Goal: Task Accomplishment & Management: Manage account settings

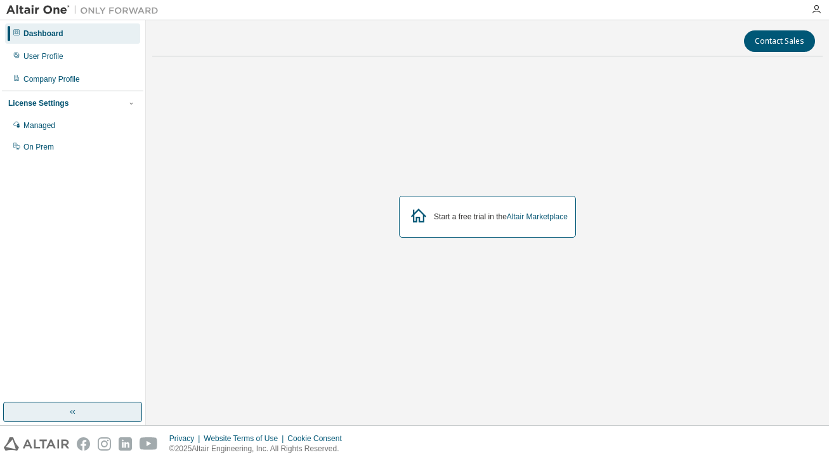
click at [101, 410] on button "button" at bounding box center [72, 412] width 139 height 20
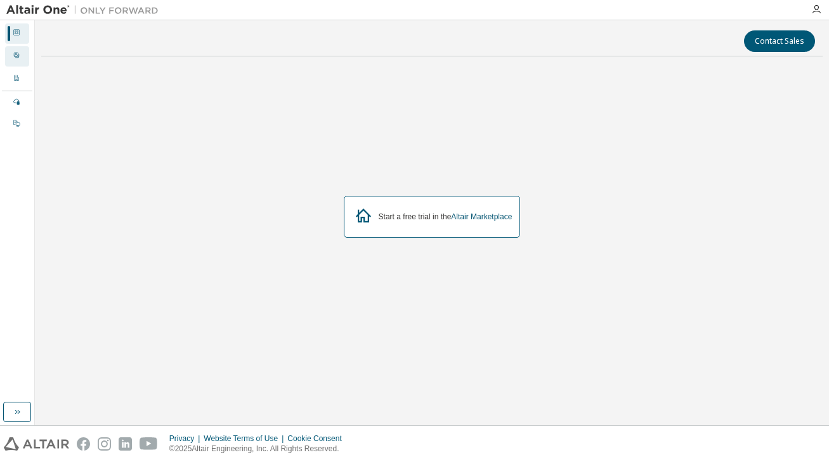
click at [19, 62] on div "User Profile" at bounding box center [17, 56] width 24 height 20
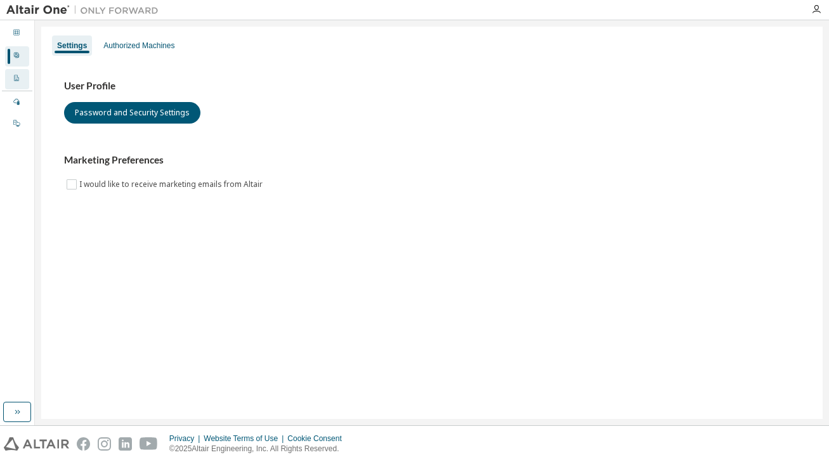
click at [15, 81] on icon at bounding box center [16, 78] width 4 height 6
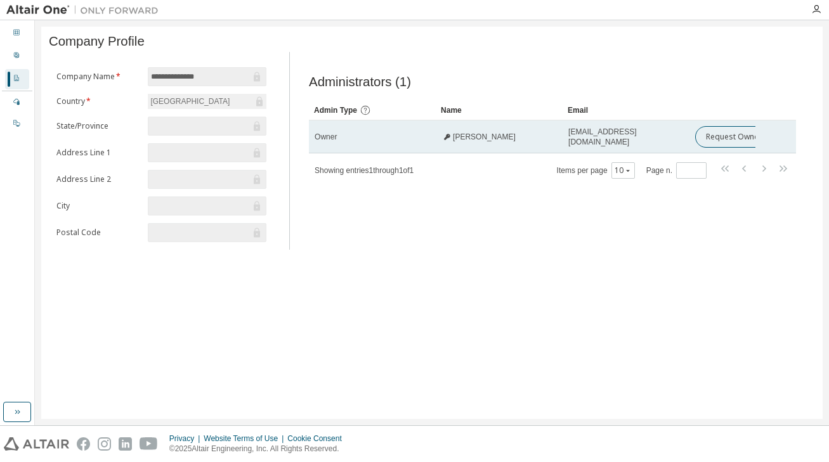
click at [481, 139] on span "Likhit Ganni" at bounding box center [484, 137] width 63 height 10
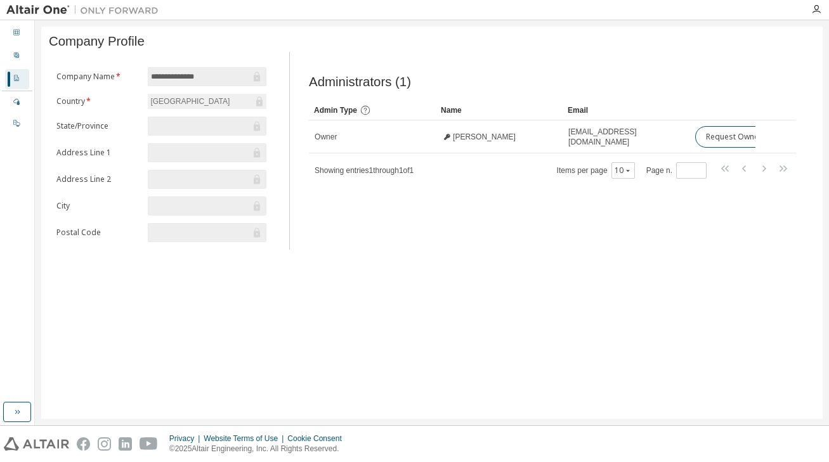
click at [484, 274] on div "**********" at bounding box center [431, 223] width 781 height 393
click at [19, 110] on div "Managed" at bounding box center [17, 103] width 24 height 20
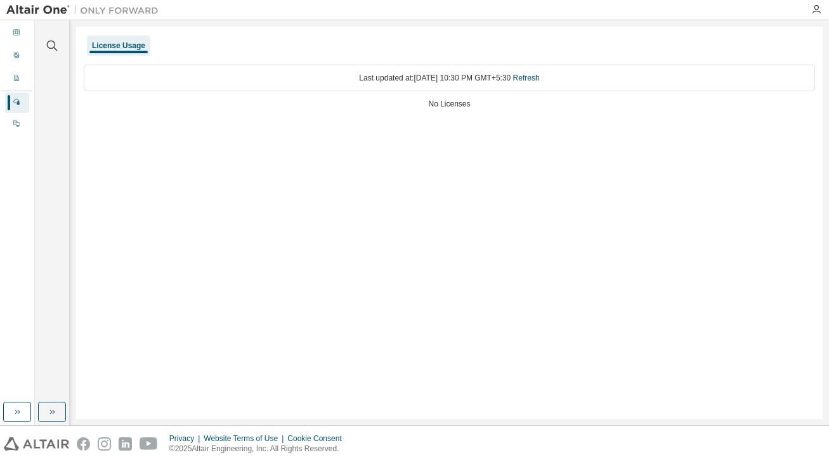
click at [18, 137] on div "Dashboard User Profile Company Profile License Settings Managed On Prem" at bounding box center [17, 211] width 30 height 379
click at [16, 126] on icon at bounding box center [16, 123] width 6 height 6
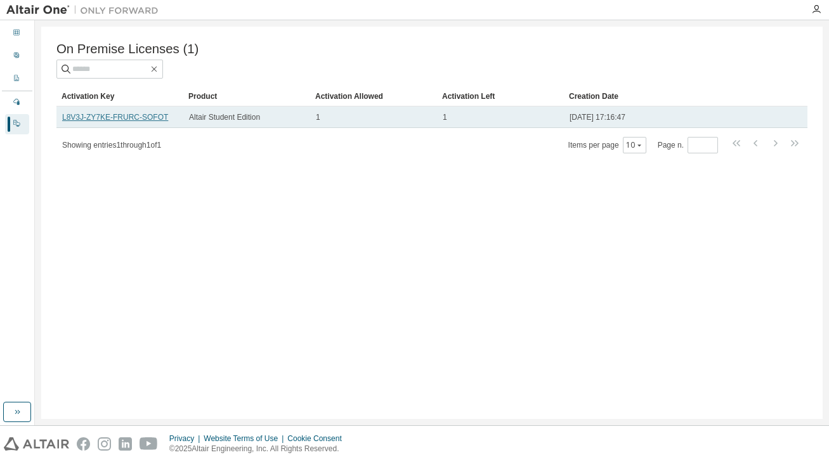
click at [136, 115] on link "L8V3J-ZY7KE-FRURC-SOFOT" at bounding box center [115, 117] width 106 height 9
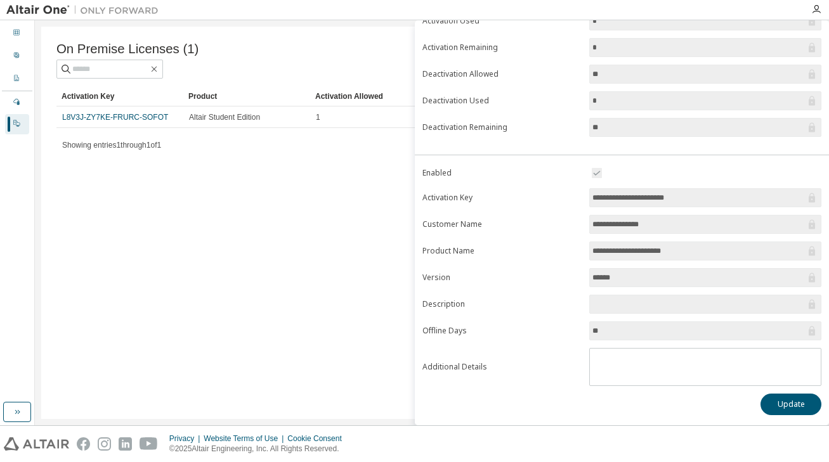
scroll to position [122, 0]
click at [605, 258] on span "**********" at bounding box center [705, 251] width 232 height 19
click at [603, 311] on span at bounding box center [705, 304] width 232 height 19
click at [598, 297] on span at bounding box center [705, 304] width 232 height 19
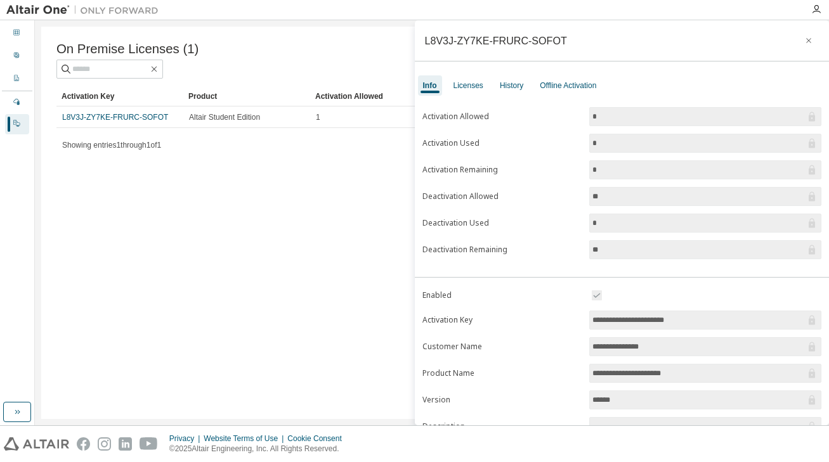
scroll to position [0, 0]
click at [464, 79] on div "Licenses" at bounding box center [468, 85] width 40 height 20
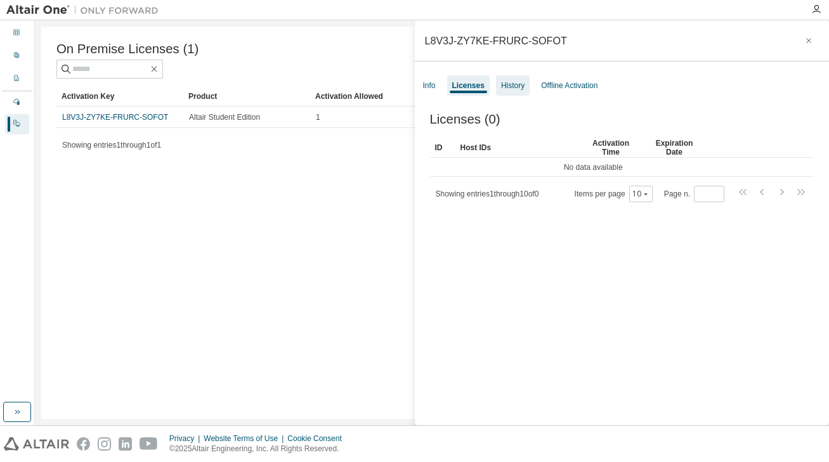
click at [513, 85] on div "History" at bounding box center [512, 86] width 23 height 10
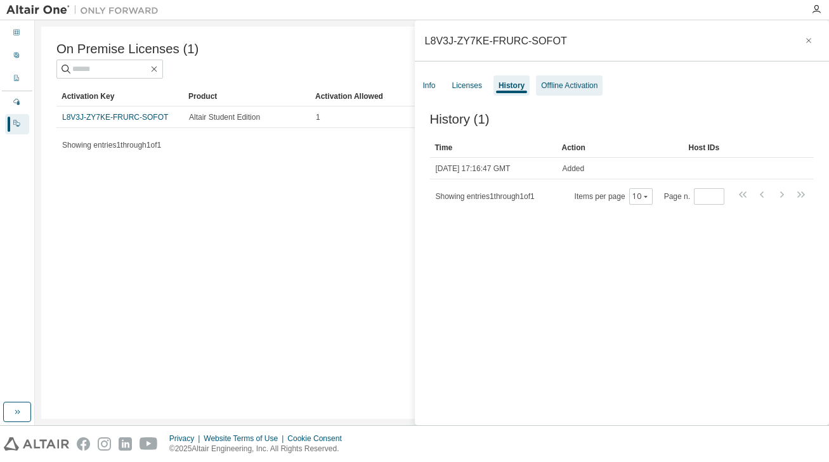
click at [566, 86] on div "Offline Activation" at bounding box center [569, 86] width 56 height 10
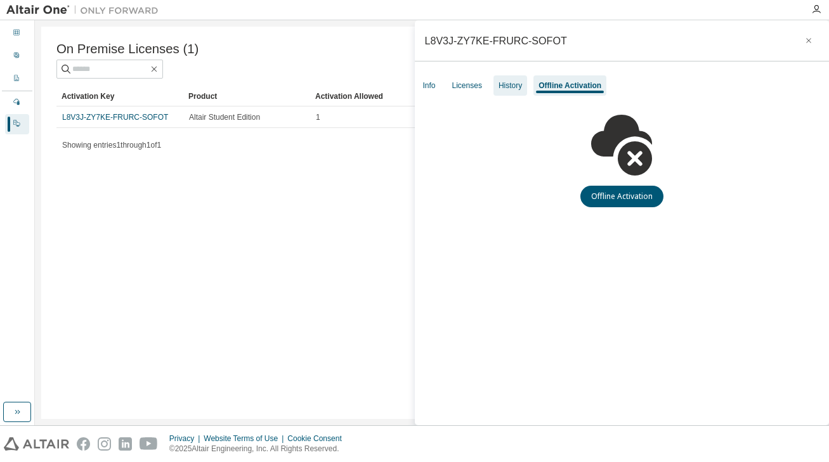
click at [502, 84] on div "History" at bounding box center [510, 86] width 23 height 10
